Goal: Task Accomplishment & Management: Manage account settings

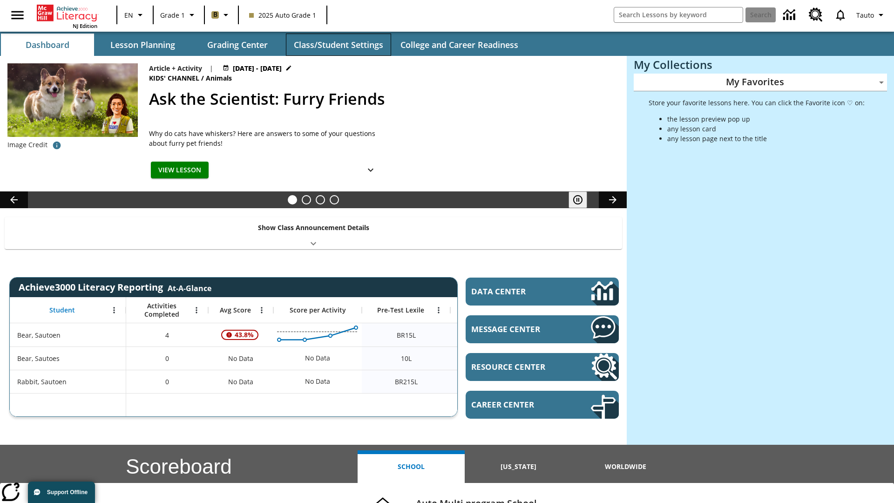
click at [338, 45] on button "Class/Student Settings" at bounding box center [338, 45] width 105 height 22
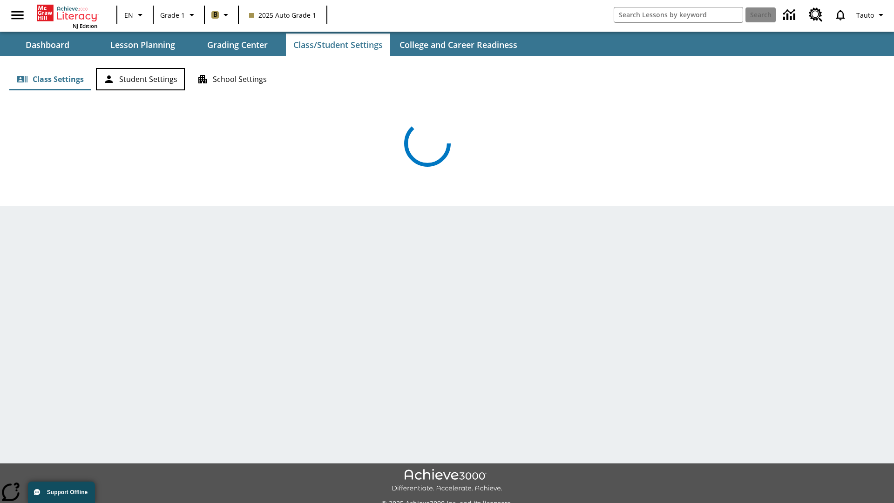
click at [140, 79] on button "Student Settings" at bounding box center [140, 79] width 89 height 22
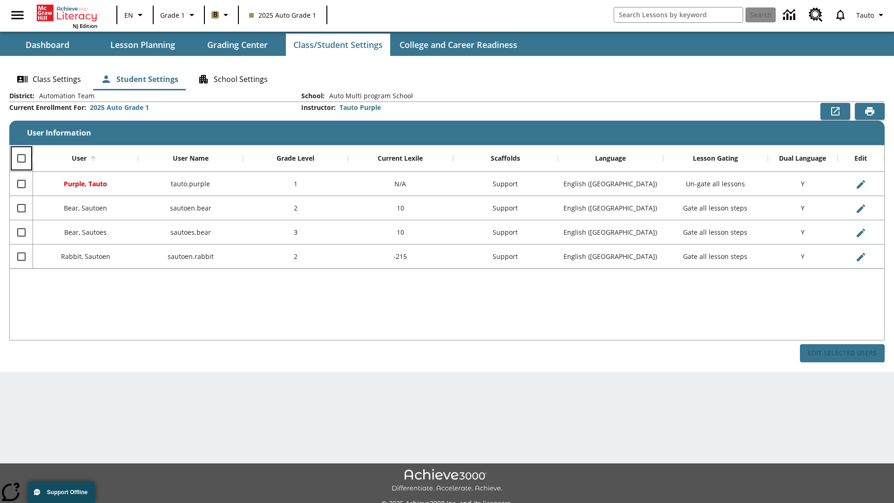
click at [21, 158] on input "Select all rows" at bounding box center [22, 159] width 20 height 20
checkbox input "true"
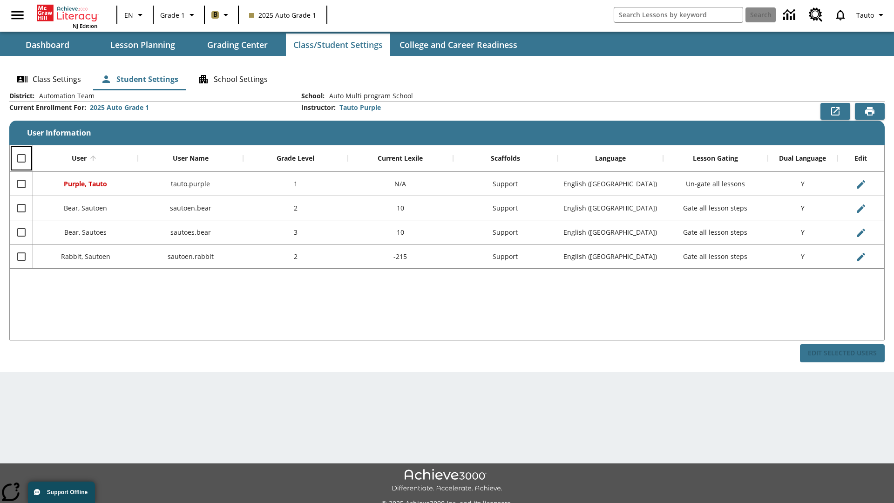
checkbox input "true"
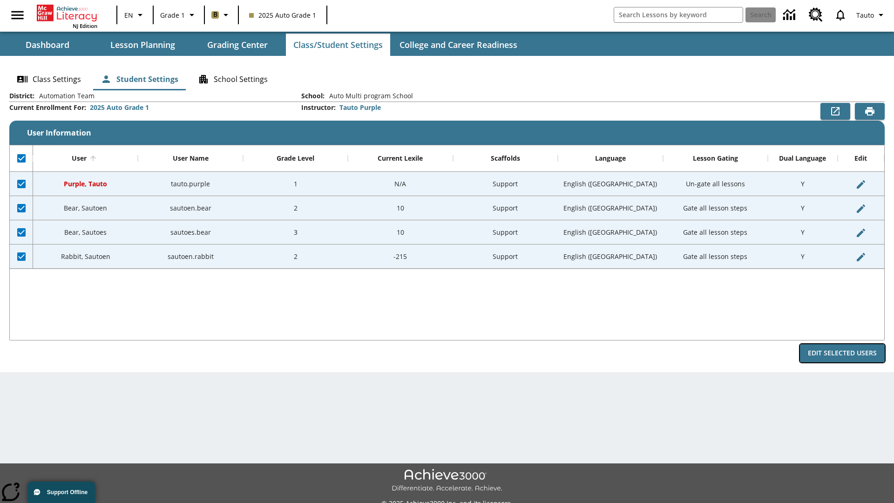
click at [843, 353] on button "Edit Selected Users" at bounding box center [842, 353] width 85 height 18
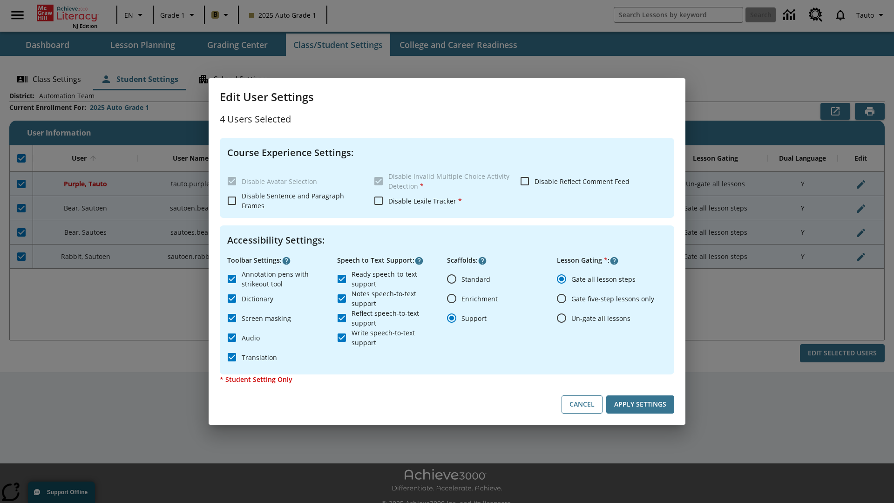
click at [452, 299] on input "Enrichment" at bounding box center [452, 299] width 20 height 20
click at [582, 404] on button "Cancel" at bounding box center [582, 405] width 41 height 18
radio input "false"
radio input "true"
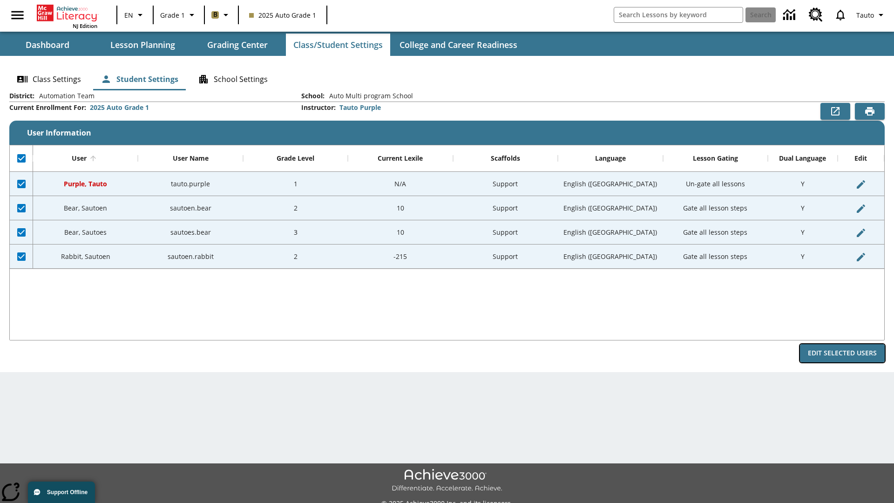
click at [843, 353] on button "Edit Selected Users" at bounding box center [842, 353] width 85 height 18
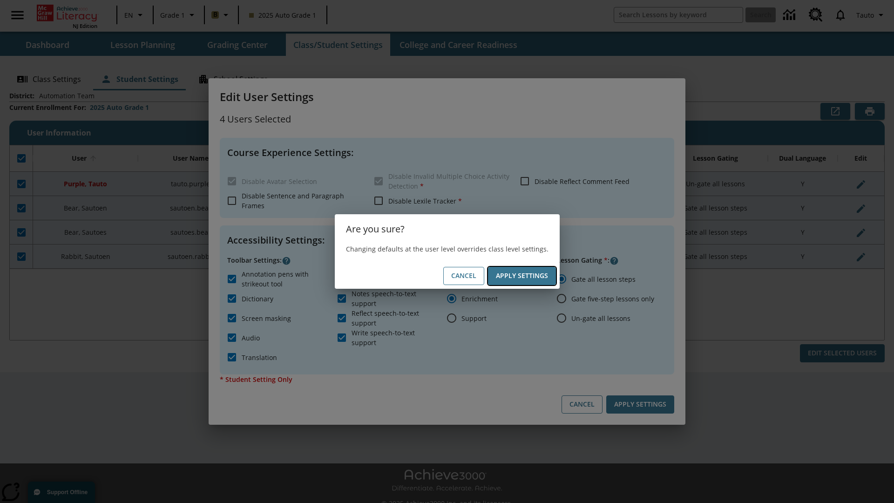
click at [522, 276] on button "Apply Settings" at bounding box center [522, 276] width 68 height 18
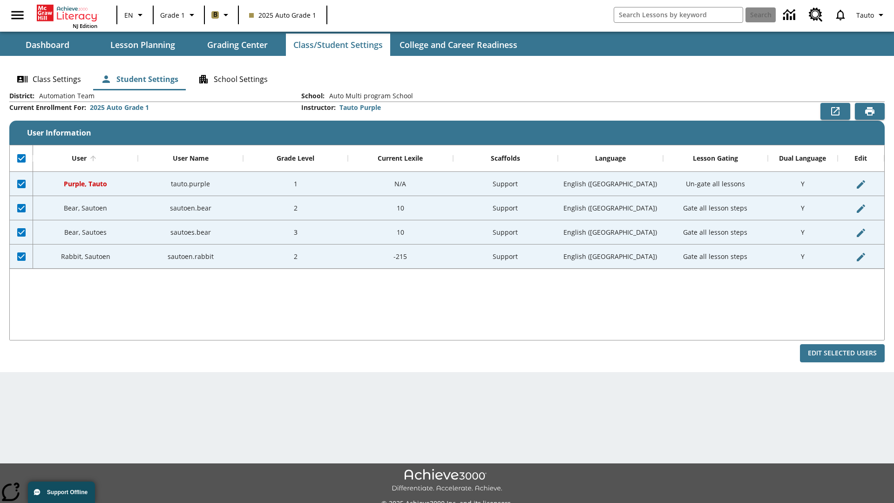
checkbox input "false"
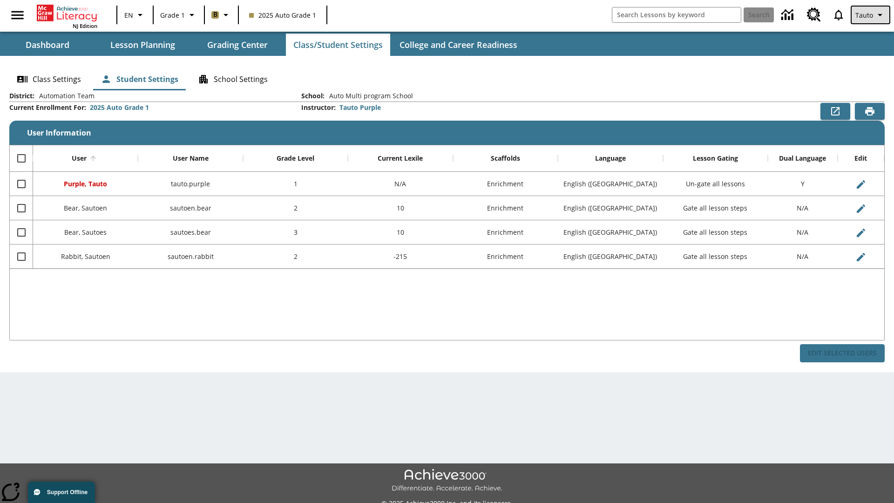
click at [872, 15] on span "Tauto" at bounding box center [865, 15] width 18 height 10
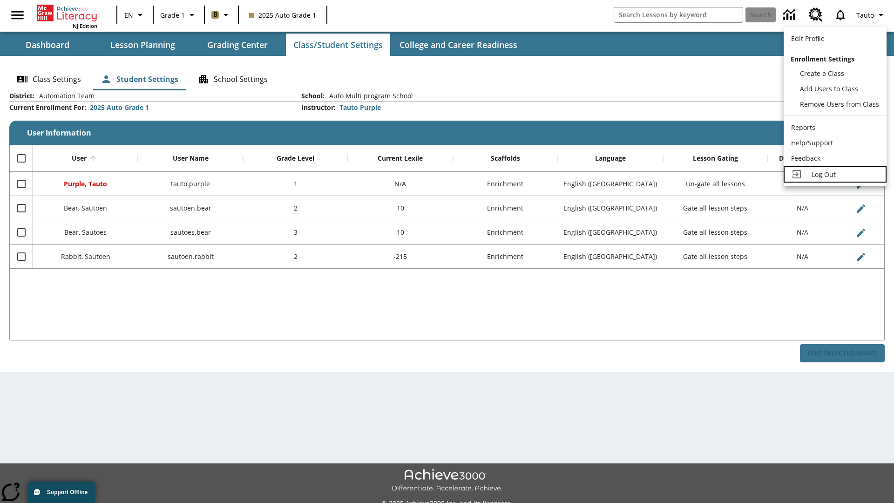
click at [835, 174] on span "Log Out" at bounding box center [824, 174] width 24 height 9
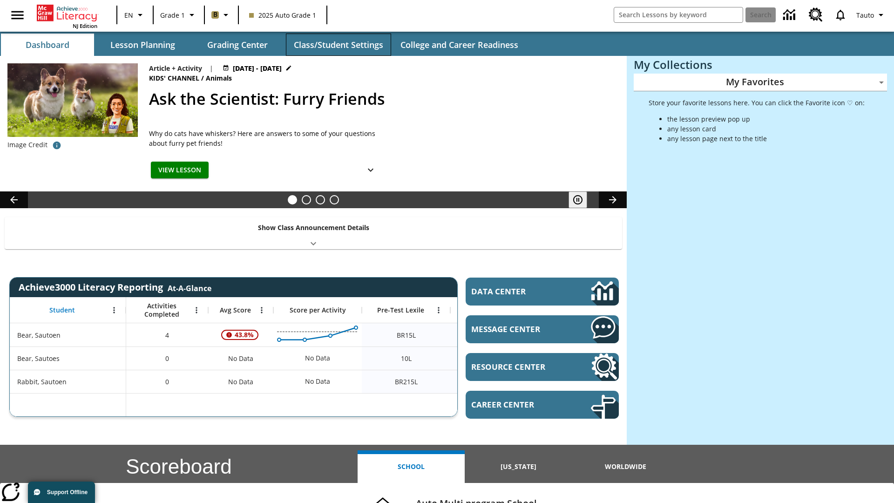
click at [338, 45] on button "Class/Student Settings" at bounding box center [338, 45] width 105 height 22
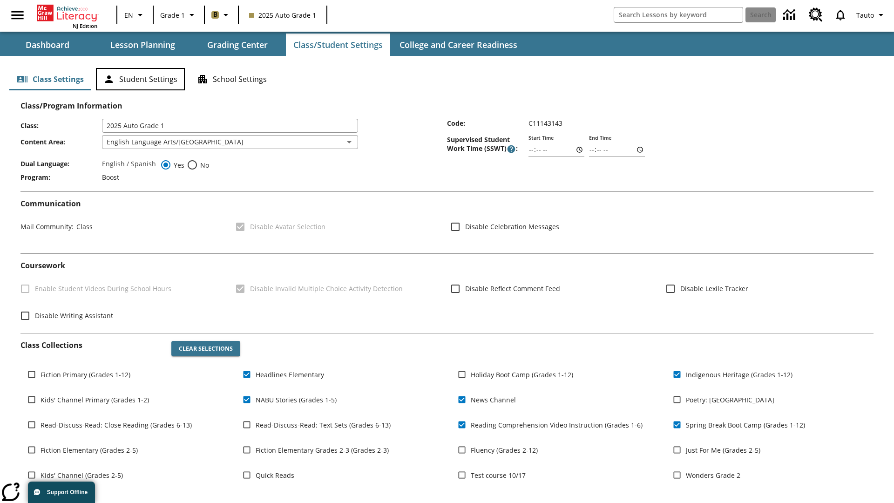
click at [140, 79] on button "Student Settings" at bounding box center [140, 79] width 89 height 22
